Goal: Use online tool/utility: Utilize a website feature to perform a specific function

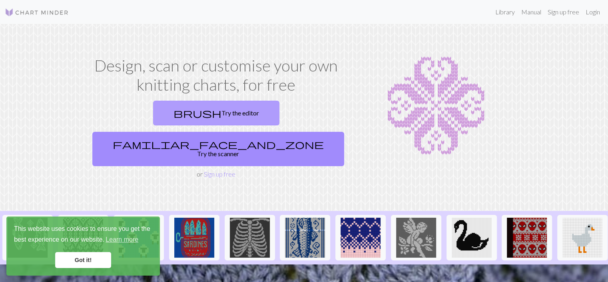
click at [169, 110] on link "brush Try the editor" at bounding box center [216, 113] width 126 height 25
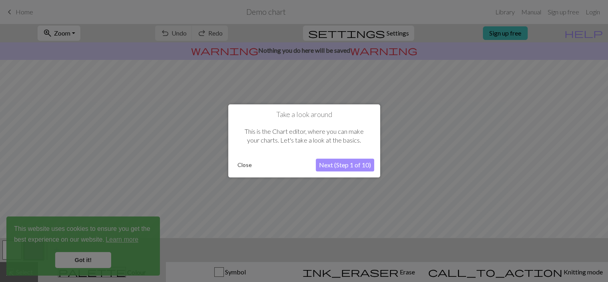
click at [328, 166] on button "Next (Step 1 of 10)" at bounding box center [345, 165] width 58 height 13
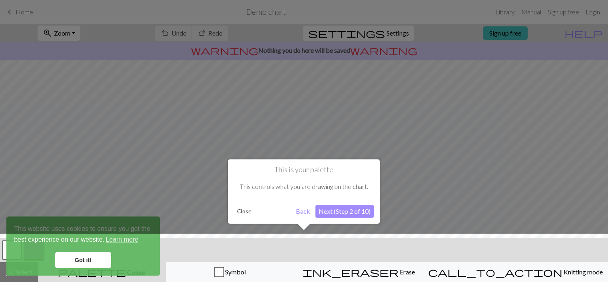
click at [64, 261] on div at bounding box center [304, 260] width 616 height 52
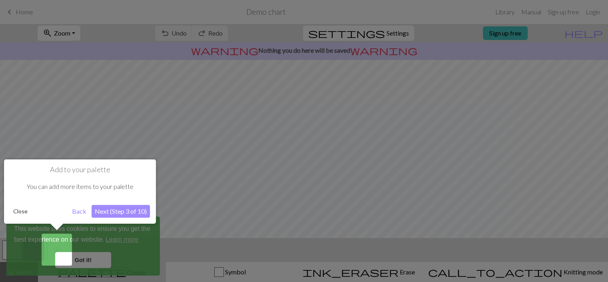
click at [110, 207] on button "Next (Step 3 of 10)" at bounding box center [121, 211] width 58 height 13
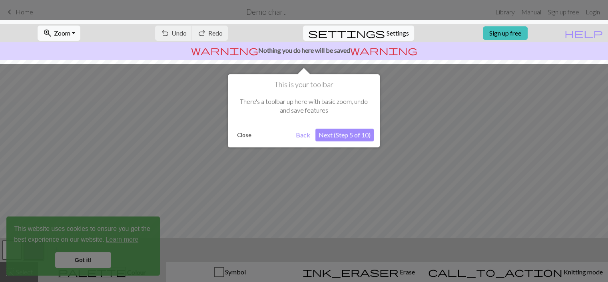
click at [229, 168] on div at bounding box center [304, 141] width 608 height 282
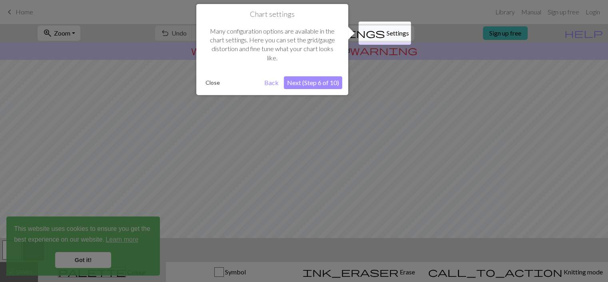
click at [229, 168] on div at bounding box center [304, 141] width 608 height 282
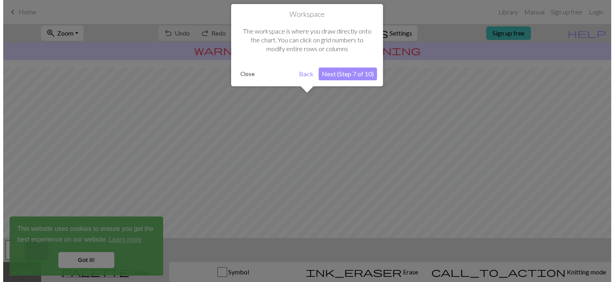
scroll to position [48, 0]
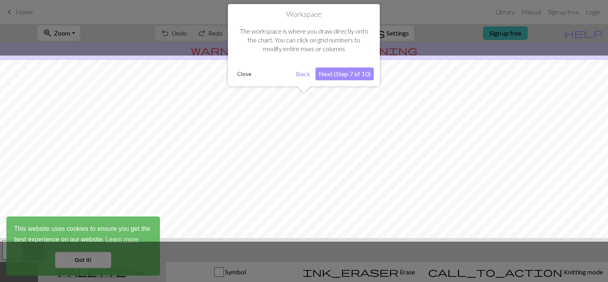
click at [229, 168] on div at bounding box center [304, 149] width 616 height 186
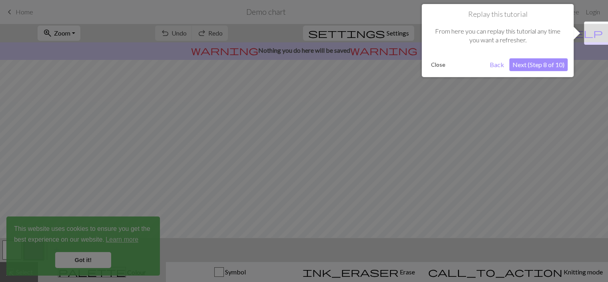
click at [229, 168] on div at bounding box center [304, 141] width 608 height 282
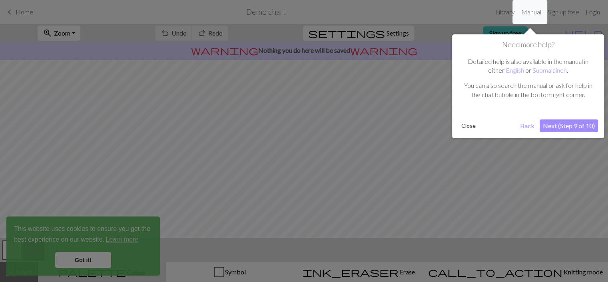
click at [229, 168] on div at bounding box center [304, 141] width 608 height 282
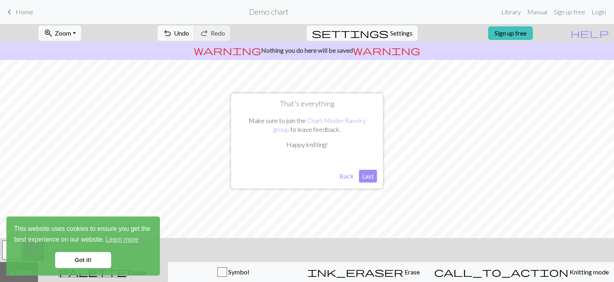
click at [364, 177] on button "Last" at bounding box center [368, 176] width 18 height 13
click at [80, 257] on link "Got it!" at bounding box center [83, 260] width 56 height 16
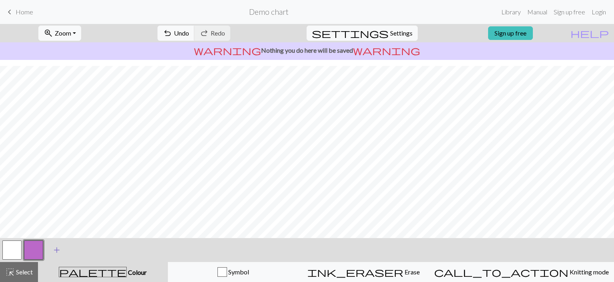
scroll to position [120, 0]
click at [37, 246] on button "button" at bounding box center [33, 250] width 19 height 19
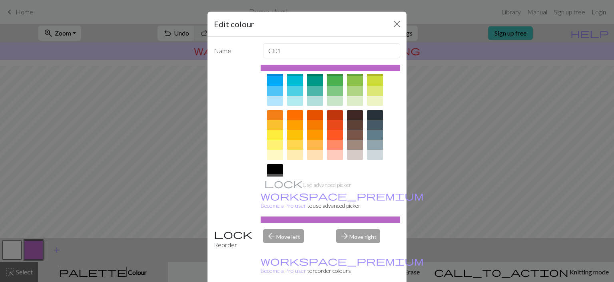
scroll to position [125, 0]
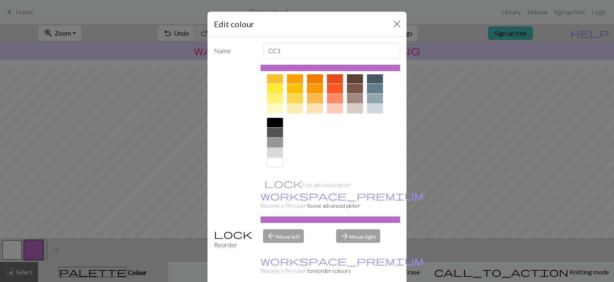
click at [270, 140] on div at bounding box center [275, 143] width 16 height 10
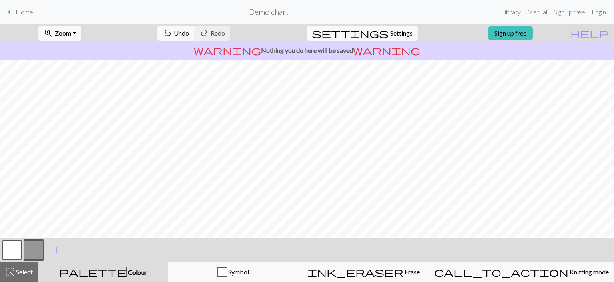
scroll to position [0, 0]
click at [403, 270] on span "Erase" at bounding box center [411, 272] width 16 height 8
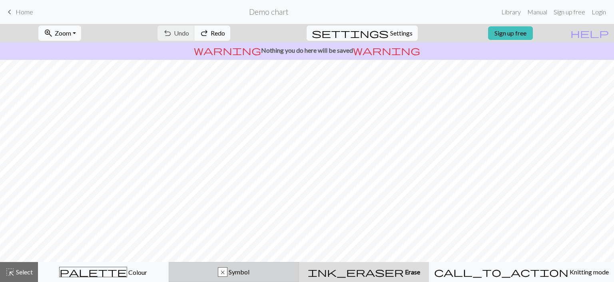
click at [249, 273] on span "Symbol" at bounding box center [238, 272] width 22 height 8
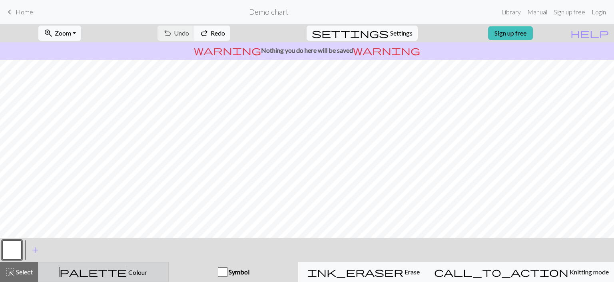
click at [123, 277] on button "palette Colour Colour" at bounding box center [103, 272] width 131 height 20
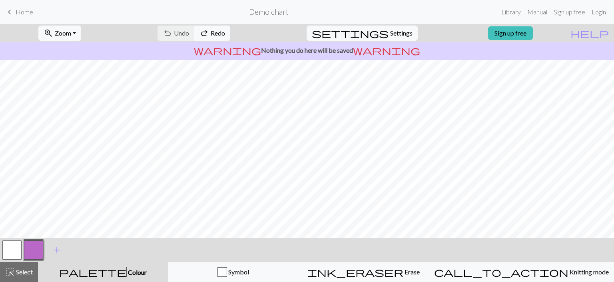
click at [19, 247] on button "button" at bounding box center [11, 250] width 19 height 19
click at [81, 32] on button "zoom_in Zoom Zoom" at bounding box center [59, 33] width 43 height 15
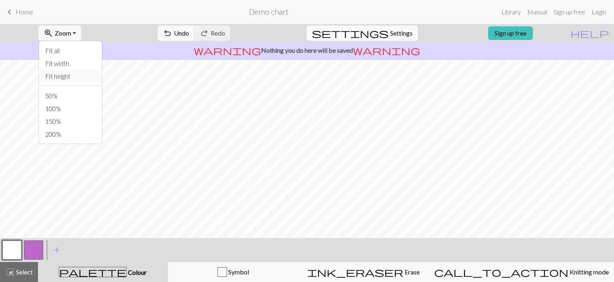
click at [79, 75] on button "Fit height" at bounding box center [70, 76] width 63 height 13
click at [53, 34] on span "zoom_in" at bounding box center [49, 33] width 10 height 11
click at [76, 118] on button "150%" at bounding box center [70, 121] width 63 height 13
click at [70, 28] on button "zoom_in Zoom Zoom" at bounding box center [59, 33] width 43 height 15
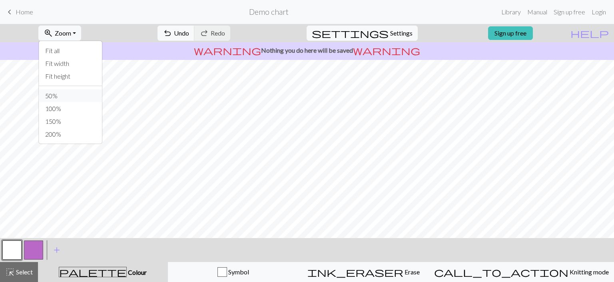
click at [75, 94] on button "50%" at bounding box center [70, 96] width 63 height 13
click at [70, 32] on span "Zoom" at bounding box center [63, 33] width 16 height 8
click at [73, 53] on button "Fit all" at bounding box center [70, 50] width 63 height 13
click at [53, 30] on span "zoom_in" at bounding box center [49, 33] width 10 height 11
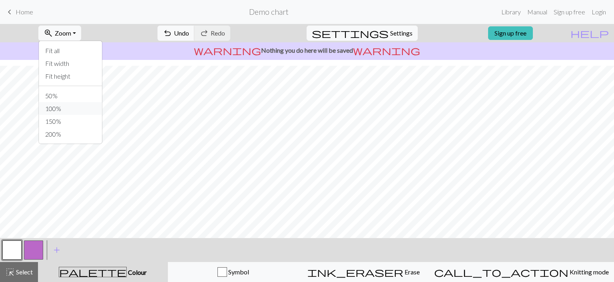
click at [77, 105] on button "100%" at bounding box center [70, 108] width 63 height 13
